Goal: Information Seeking & Learning: Learn about a topic

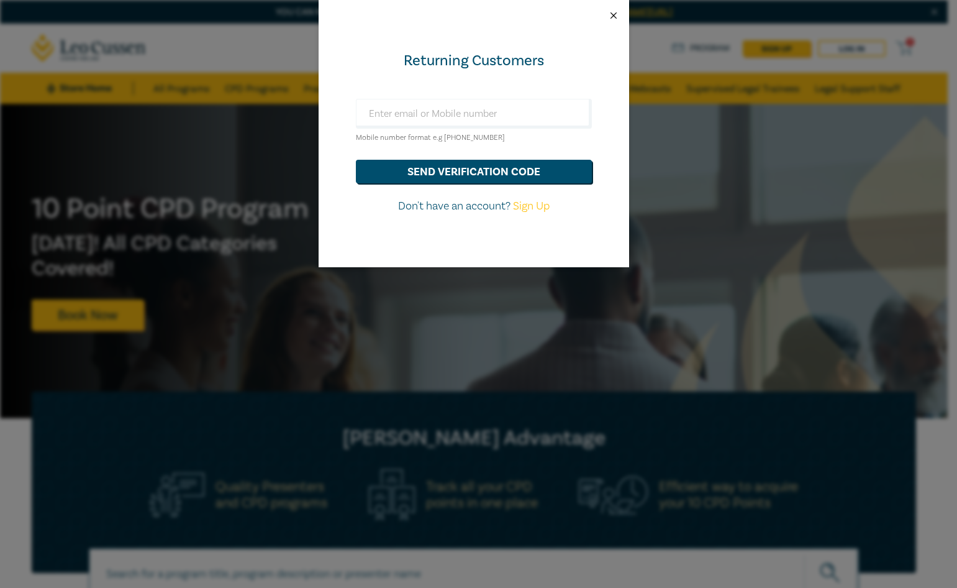
click at [615, 17] on button "Close" at bounding box center [613, 15] width 11 height 11
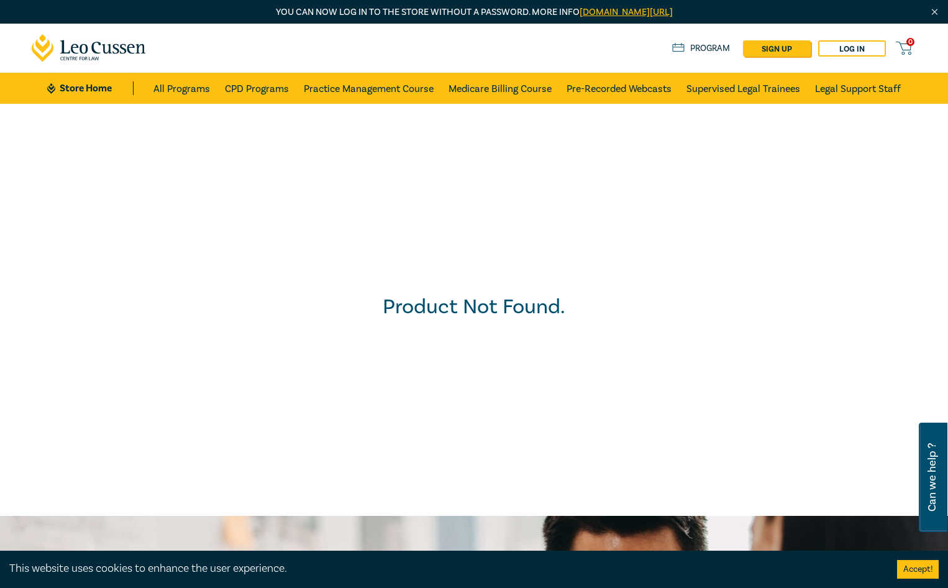
click at [238, 83] on link "CPD Programs" at bounding box center [257, 88] width 64 height 31
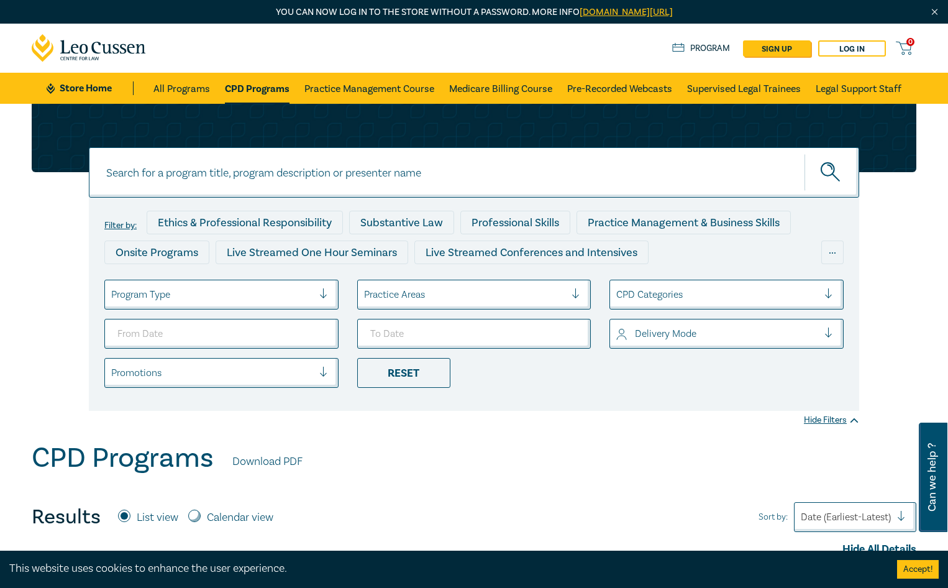
click at [301, 181] on input at bounding box center [474, 172] width 770 height 50
click at [804, 153] on button "submit" at bounding box center [831, 172] width 55 height 38
click at [640, 186] on input "tax" at bounding box center [474, 172] width 770 height 50
type input "t"
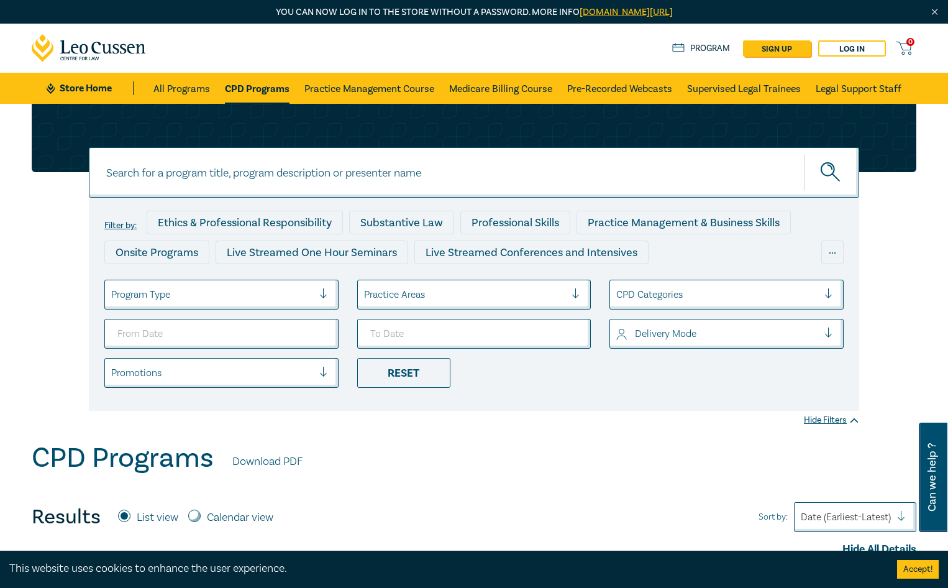
click at [283, 299] on div at bounding box center [212, 294] width 202 height 16
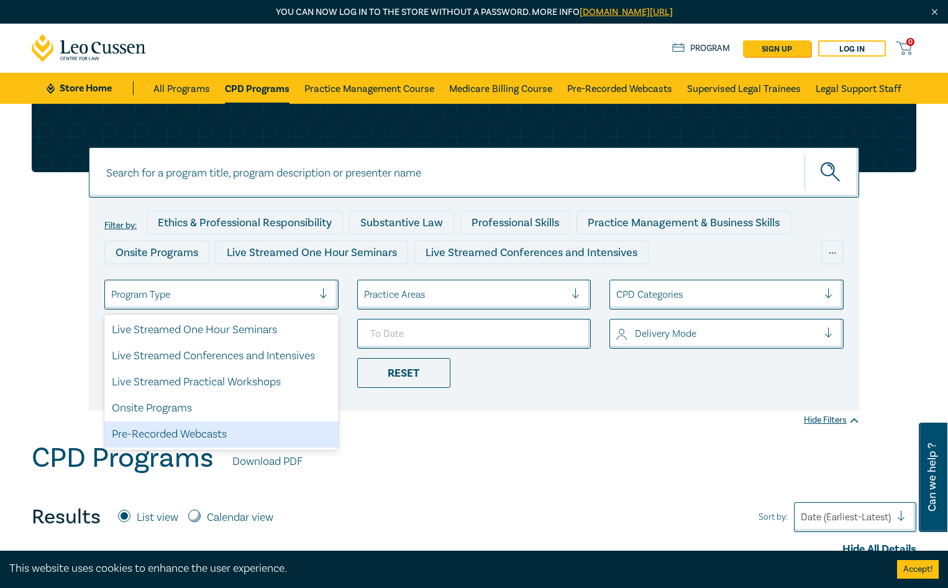
click at [251, 434] on div "Pre-Recorded Webcasts" at bounding box center [221, 434] width 234 height 26
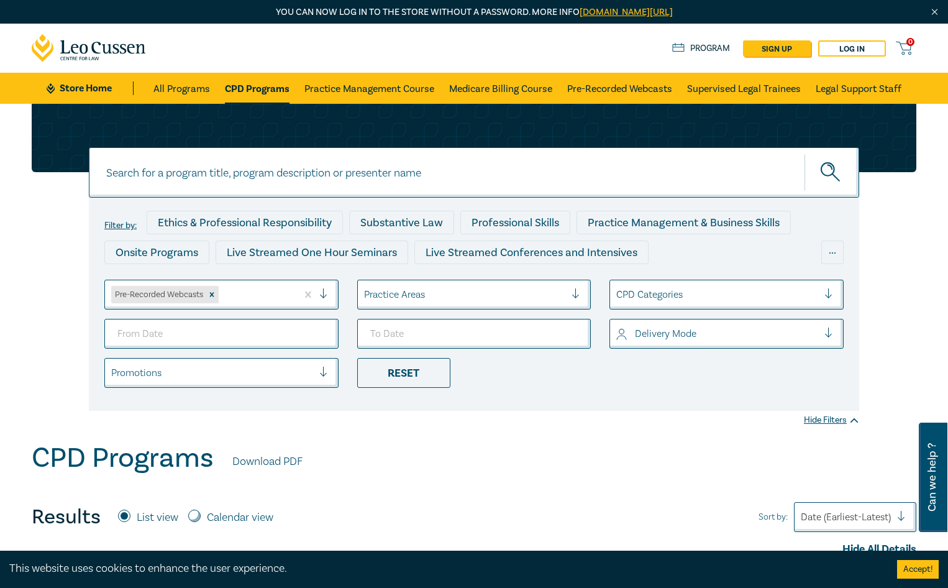
click at [442, 289] on div at bounding box center [465, 294] width 202 height 16
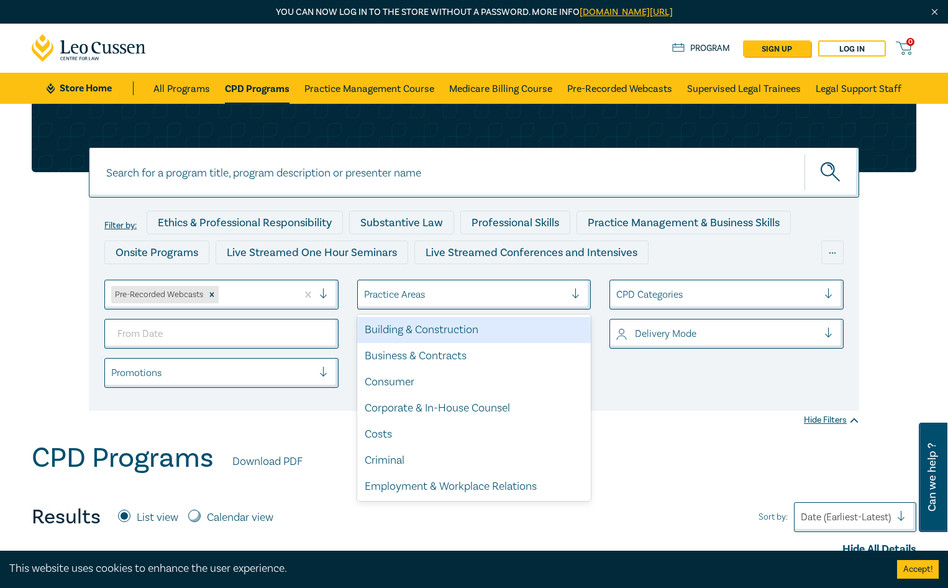
click at [443, 332] on div "Building & Construction" at bounding box center [474, 330] width 234 height 26
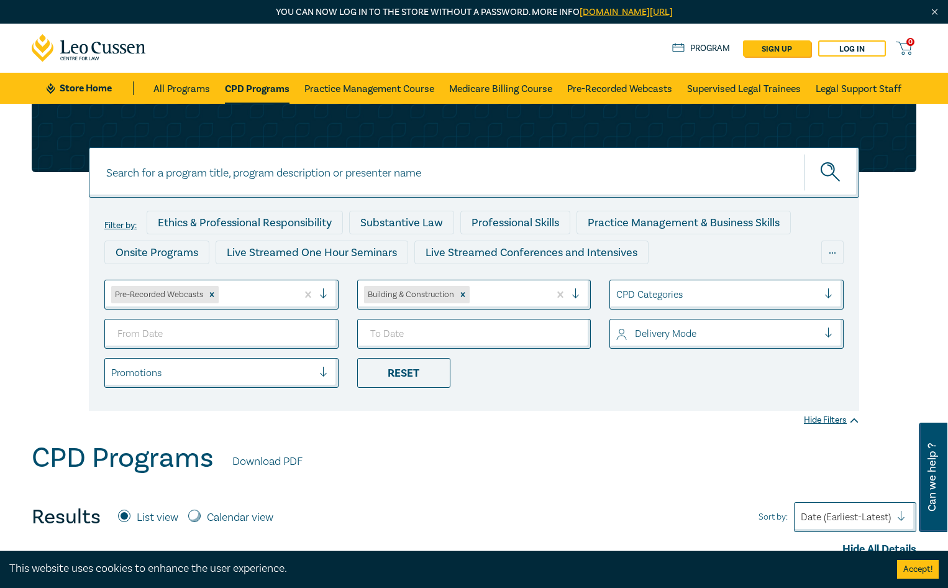
drag, startPoint x: 419, startPoint y: 381, endPoint x: 607, endPoint y: 406, distance: 189.3
click at [607, 406] on div "Filter by: Ethics & Professional Responsibility Substantive Law Professional Sk…" at bounding box center [474, 303] width 770 height 213
click at [462, 294] on icon "Remove Building & Construction" at bounding box center [462, 294] width 9 height 9
click at [562, 293] on div at bounding box center [465, 294] width 202 height 16
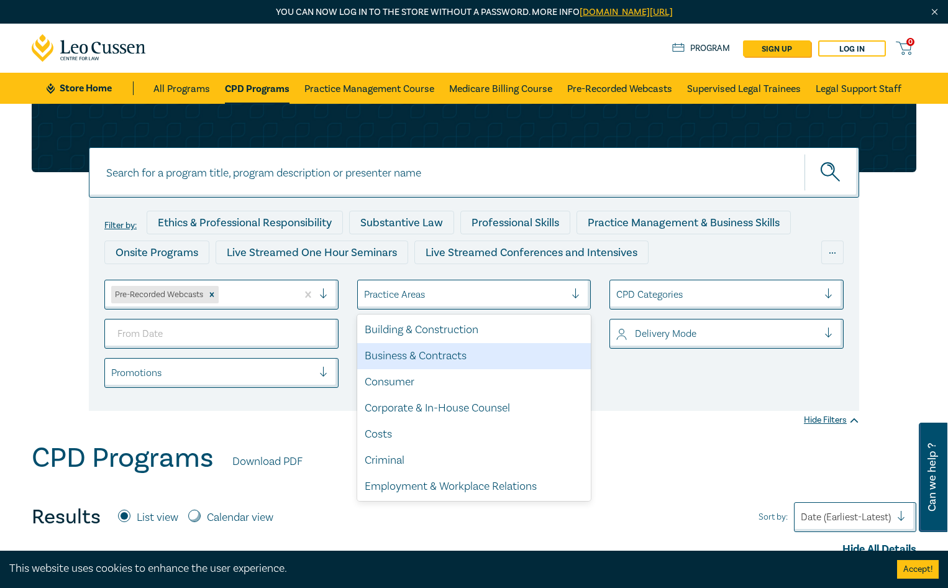
click at [541, 355] on div "Business & Contracts" at bounding box center [474, 356] width 234 height 26
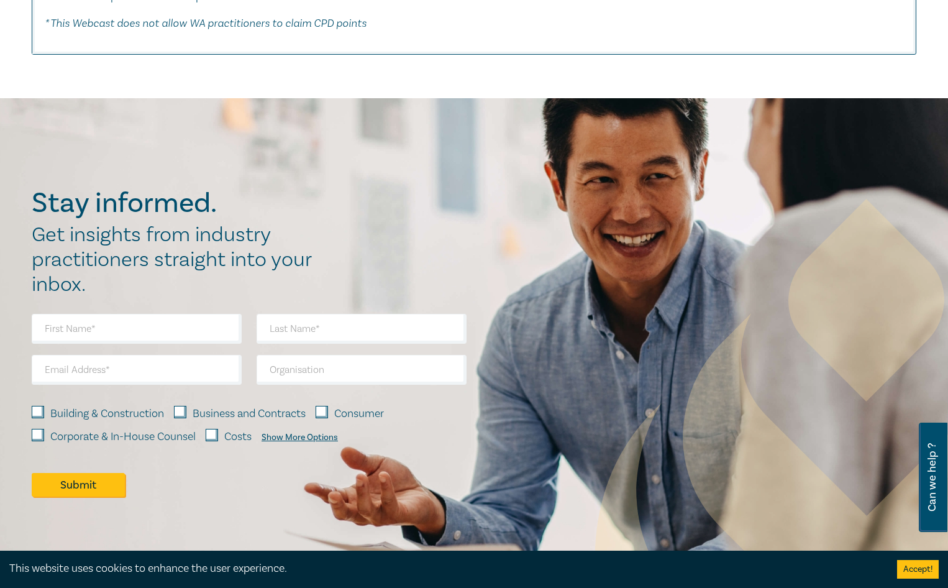
scroll to position [4579, 0]
